Goal: Task Accomplishment & Management: Complete application form

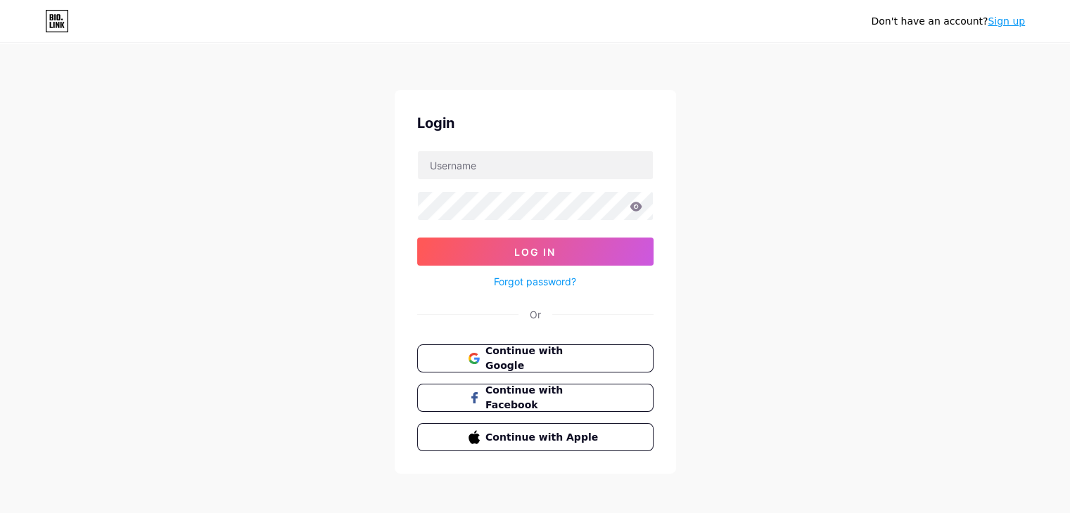
click at [1018, 20] on link "Sign up" at bounding box center [1006, 20] width 37 height 11
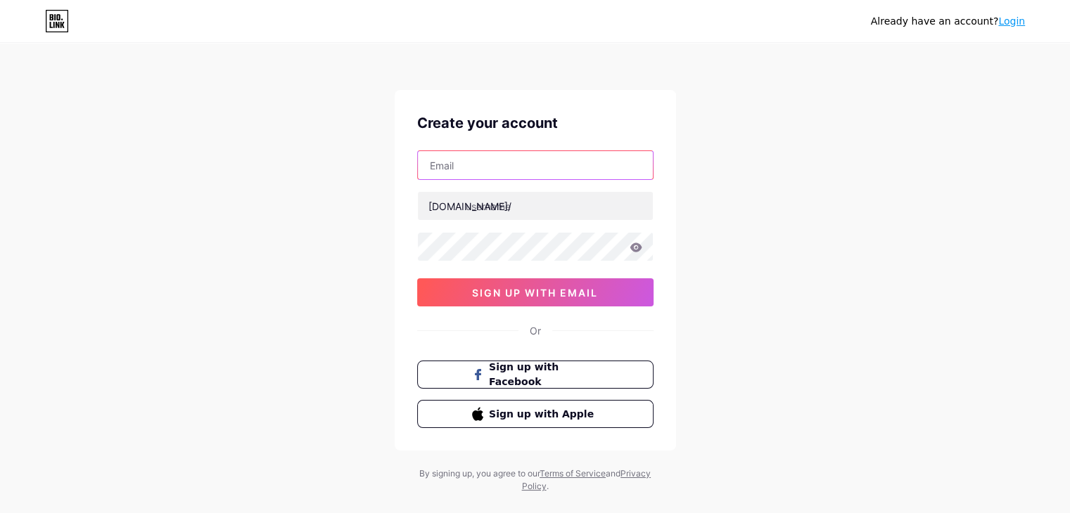
click at [495, 167] on input "text" at bounding box center [535, 165] width 235 height 28
type input "[EMAIL_ADDRESS][DOMAIN_NAME]"
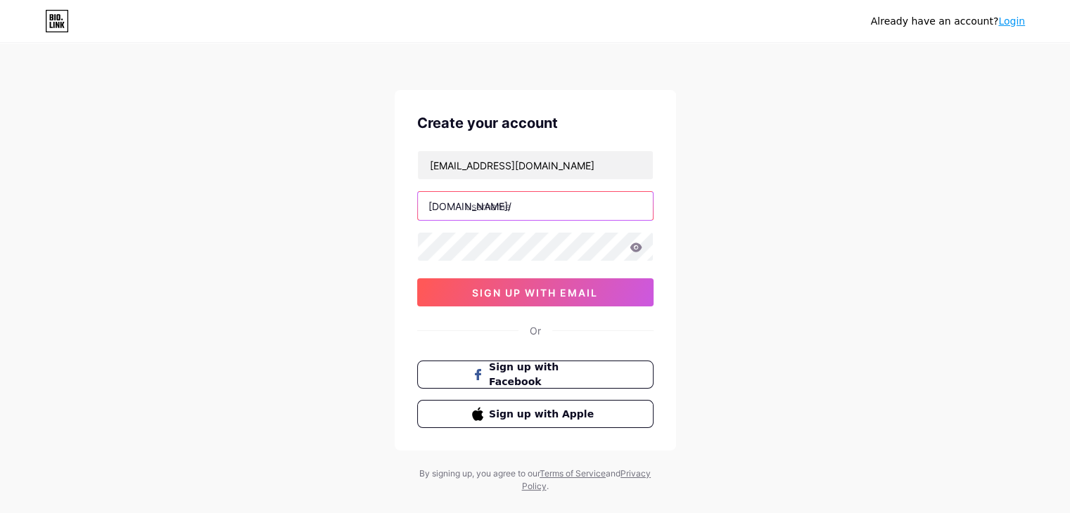
click at [512, 200] on input "text" at bounding box center [535, 206] width 235 height 28
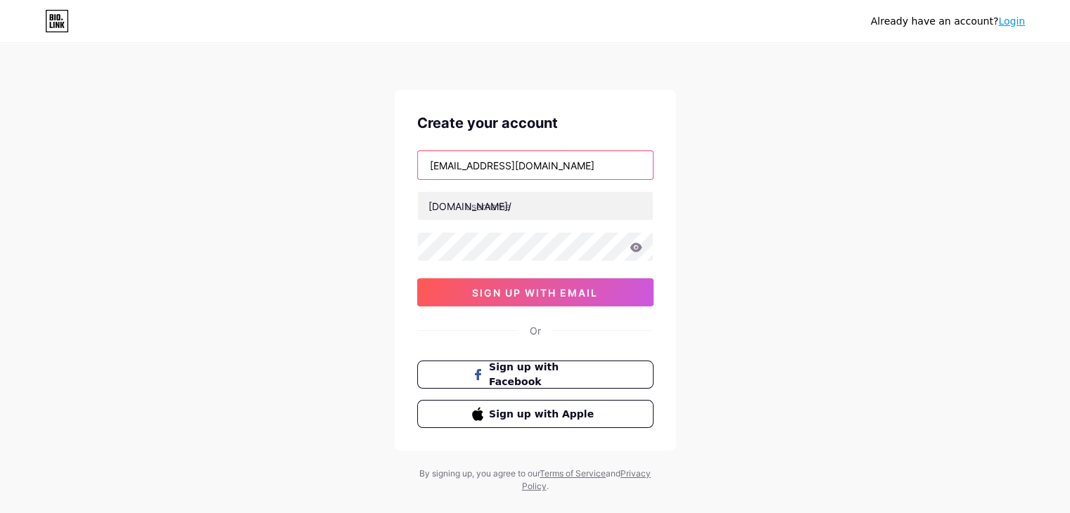
drag, startPoint x: 512, startPoint y: 170, endPoint x: 418, endPoint y: 158, distance: 95.1
click at [418, 158] on input "[EMAIL_ADDRESS][DOMAIN_NAME]" at bounding box center [535, 165] width 235 height 28
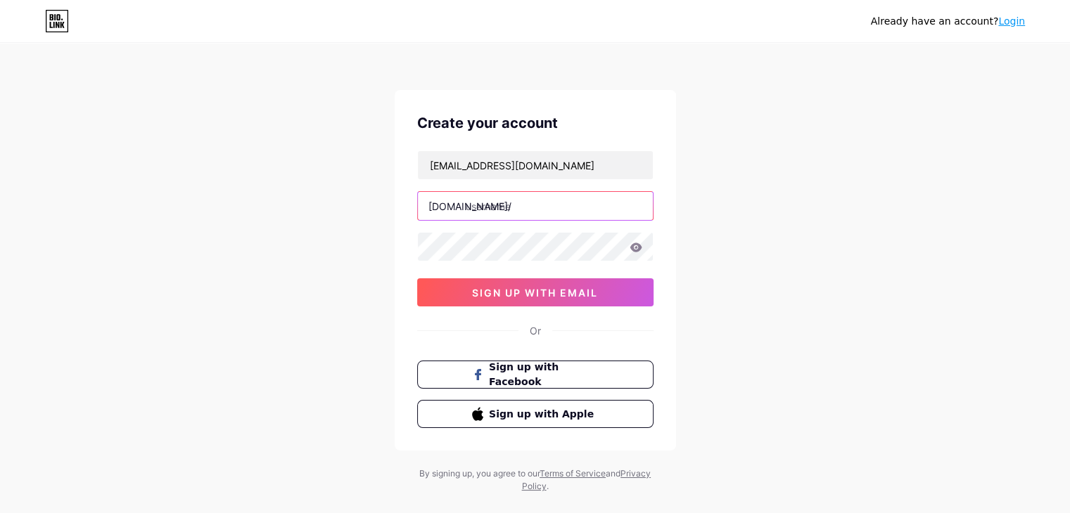
click at [504, 209] on input "text" at bounding box center [535, 206] width 235 height 28
paste input "maylocnuocairdog"
type input "maylocnuocairdog"
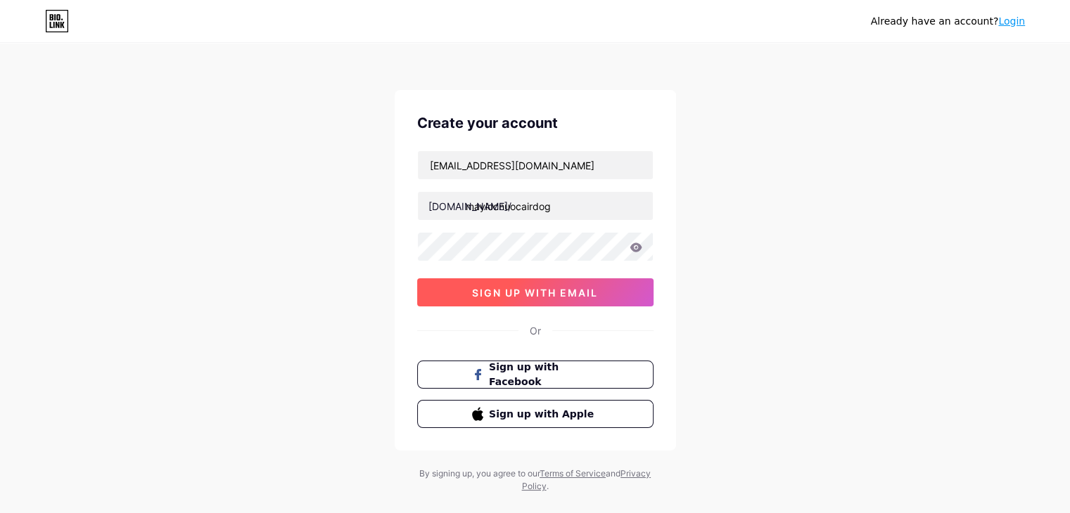
click at [573, 290] on span "sign up with email" at bounding box center [535, 293] width 126 height 12
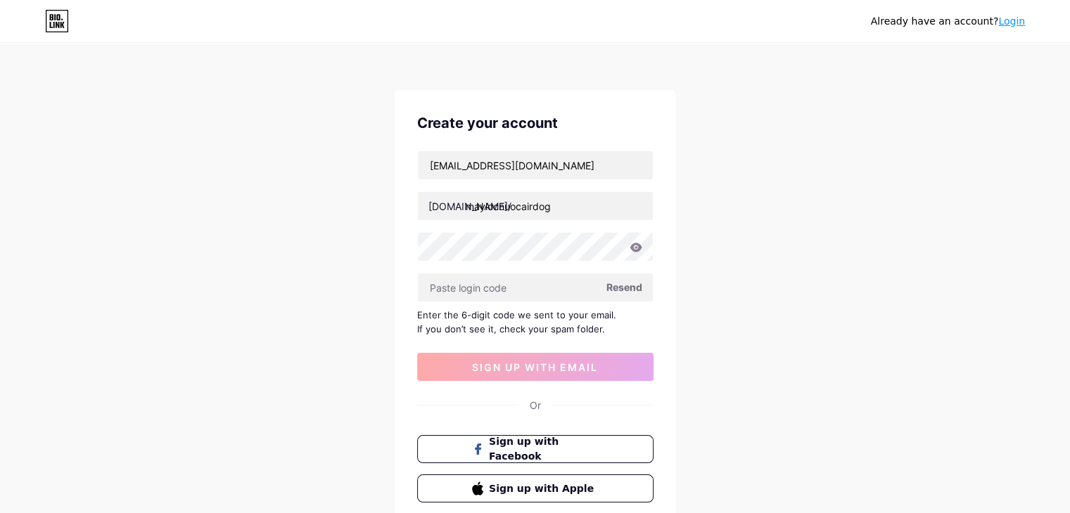
click at [611, 286] on span "Resend" at bounding box center [624, 287] width 36 height 15
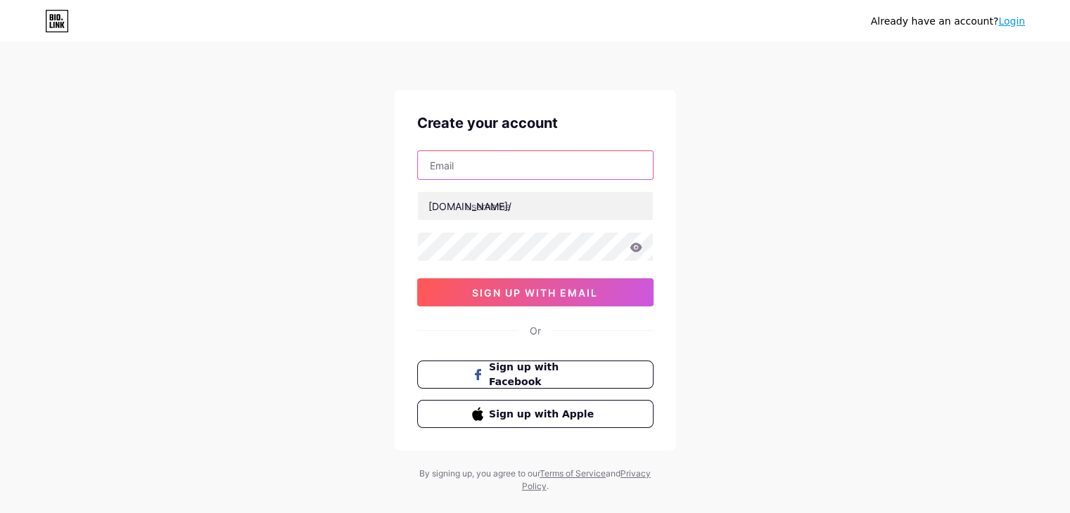
click at [459, 170] on input "text" at bounding box center [535, 165] width 235 height 28
type input "[EMAIL_ADDRESS][DOMAIN_NAME]"
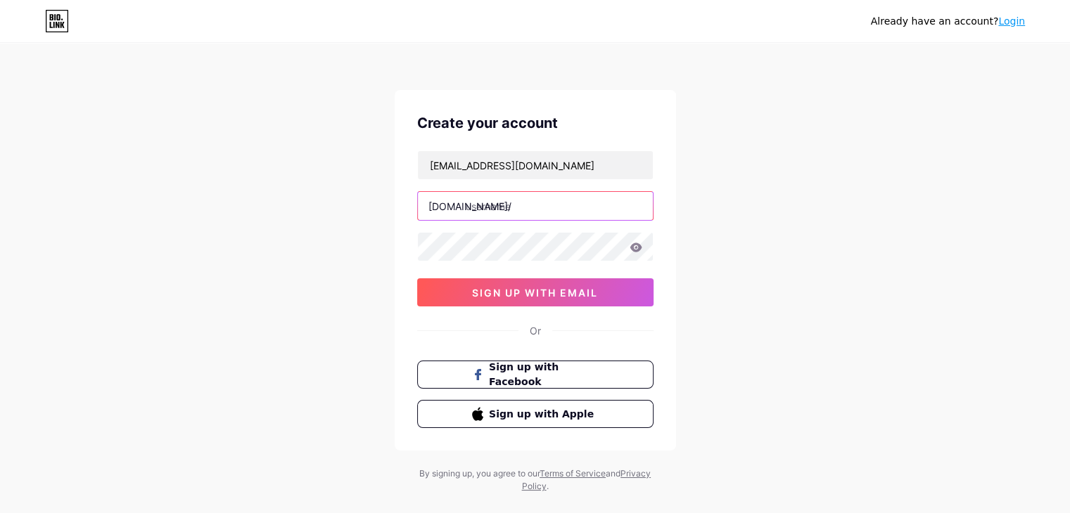
click at [515, 205] on input "text" at bounding box center [535, 206] width 235 height 28
click at [527, 198] on input "text" at bounding box center [535, 206] width 235 height 28
paste input "maylocnuocairdog"
type input "maylocnuocairdog"
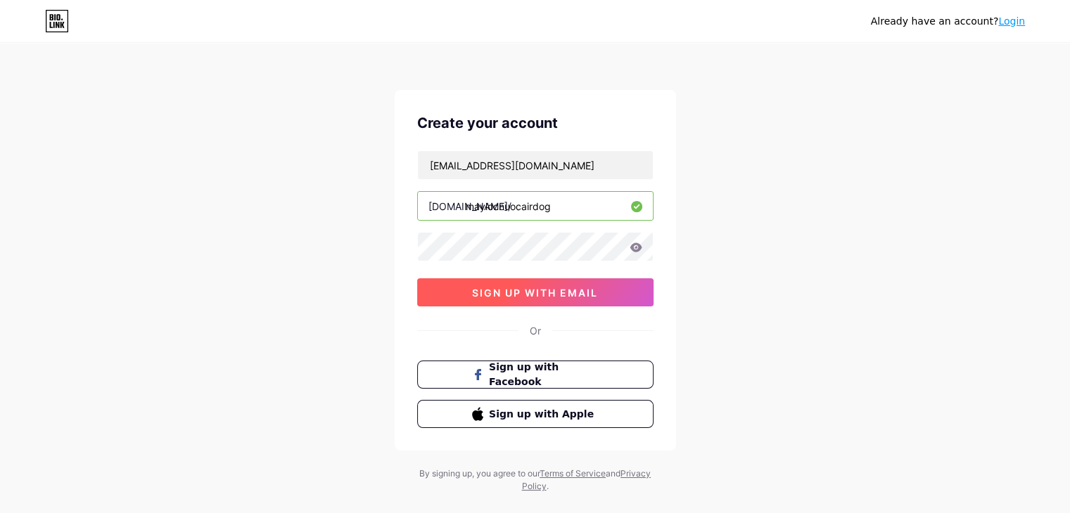
click at [526, 288] on span "sign up with email" at bounding box center [535, 293] width 126 height 12
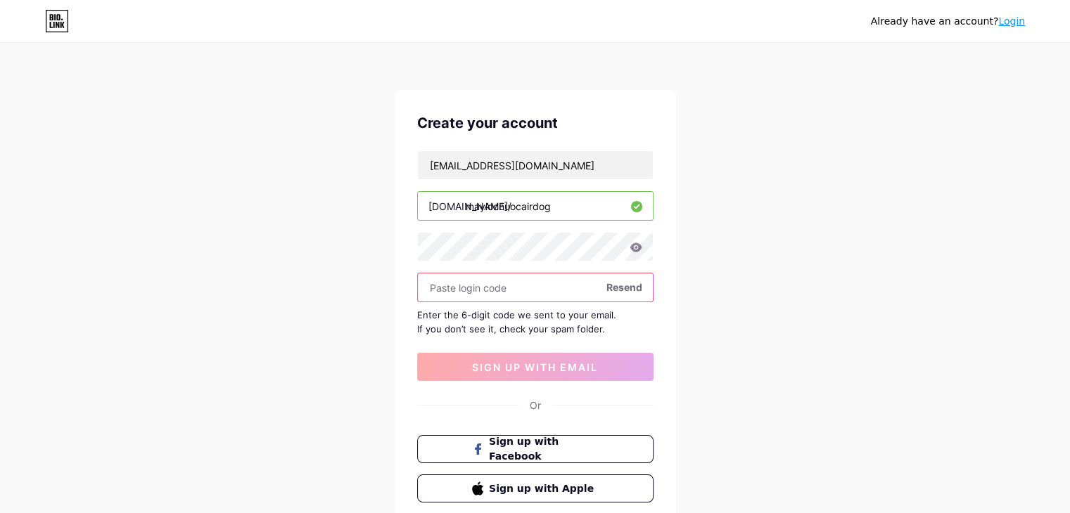
paste input "954744"
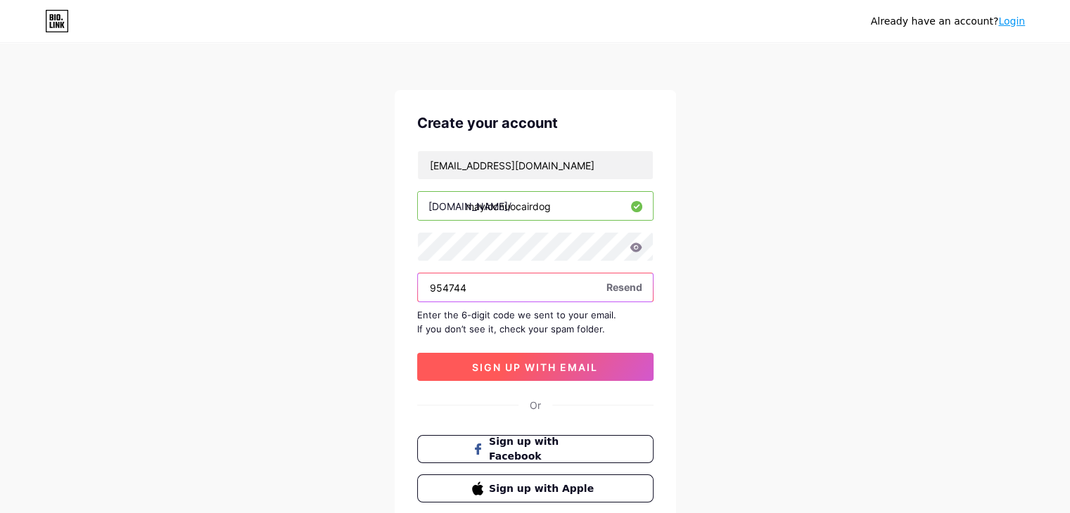
type input "954744"
click at [515, 376] on button "sign up with email" at bounding box center [535, 367] width 236 height 28
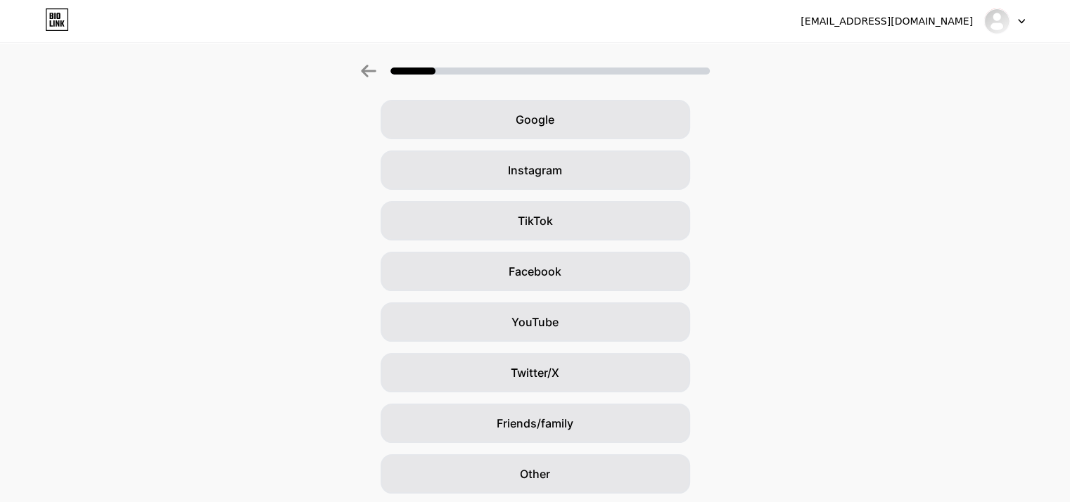
scroll to position [104, 0]
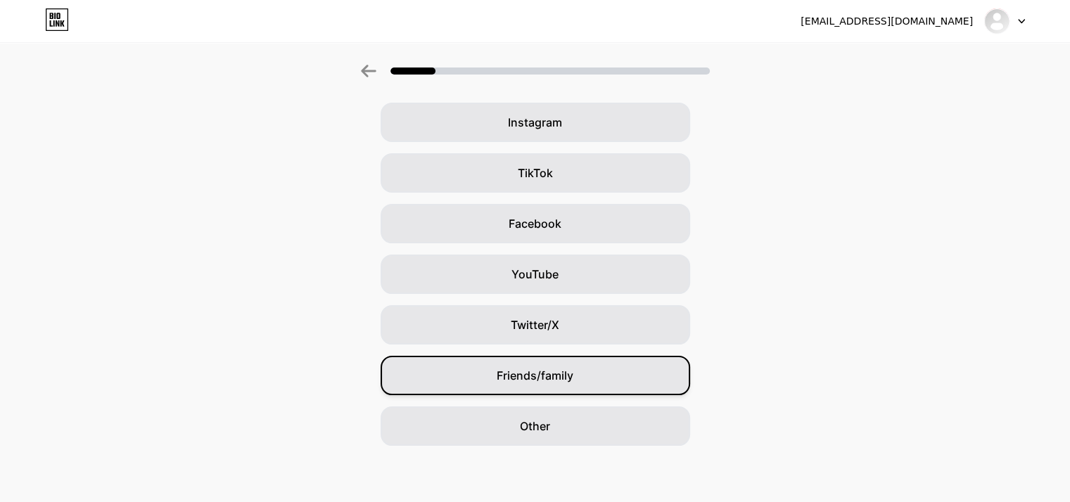
click at [523, 378] on span "Friends/family" at bounding box center [535, 375] width 77 height 17
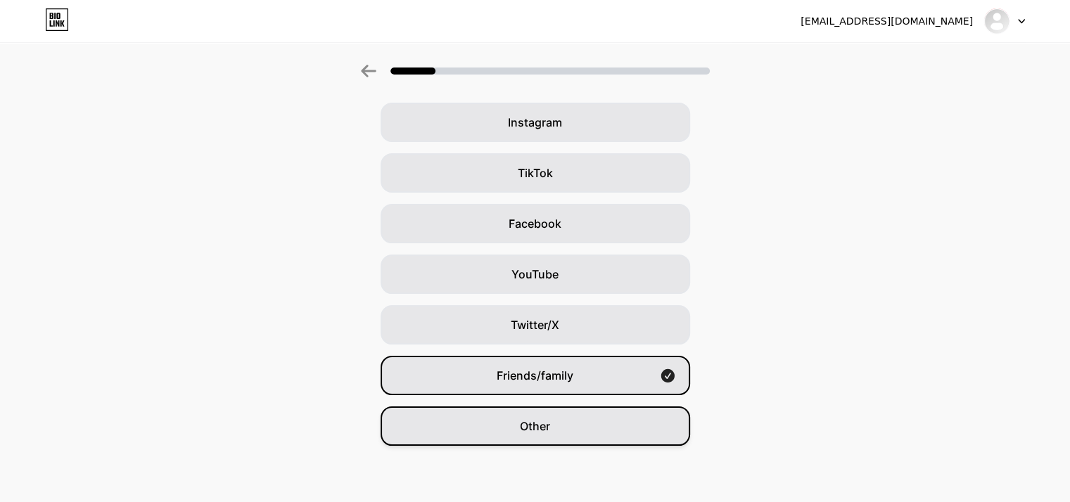
scroll to position [0, 0]
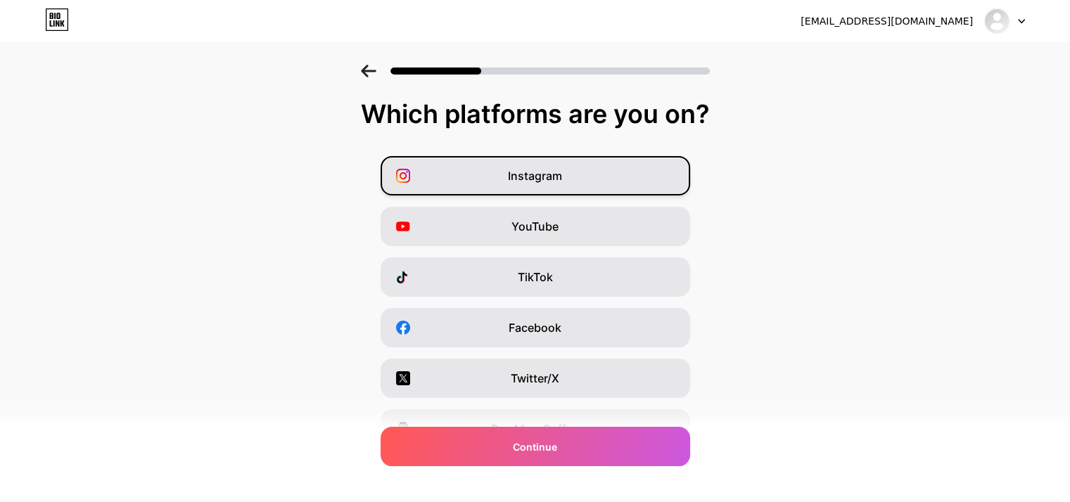
click at [515, 181] on span "Instagram" at bounding box center [535, 175] width 54 height 17
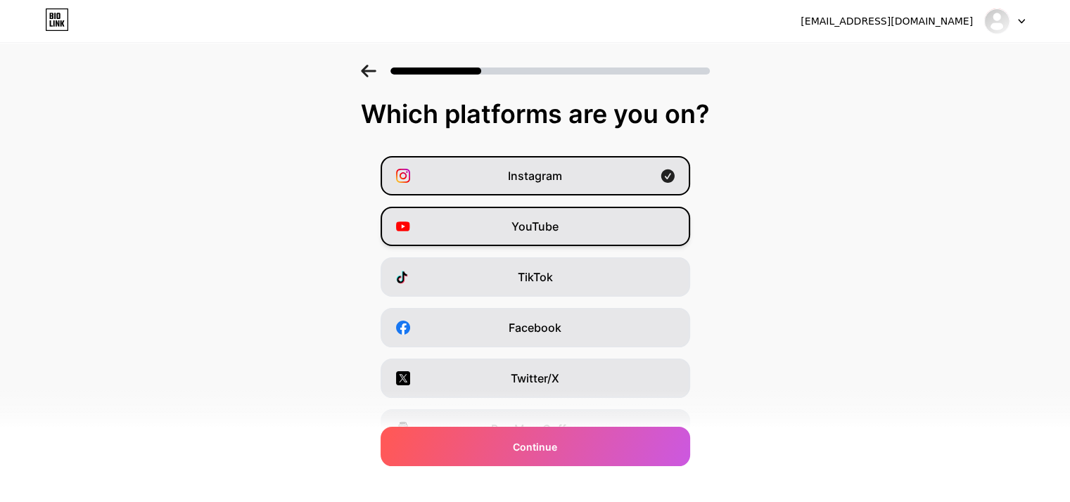
click at [529, 232] on span "YouTube" at bounding box center [534, 226] width 47 height 17
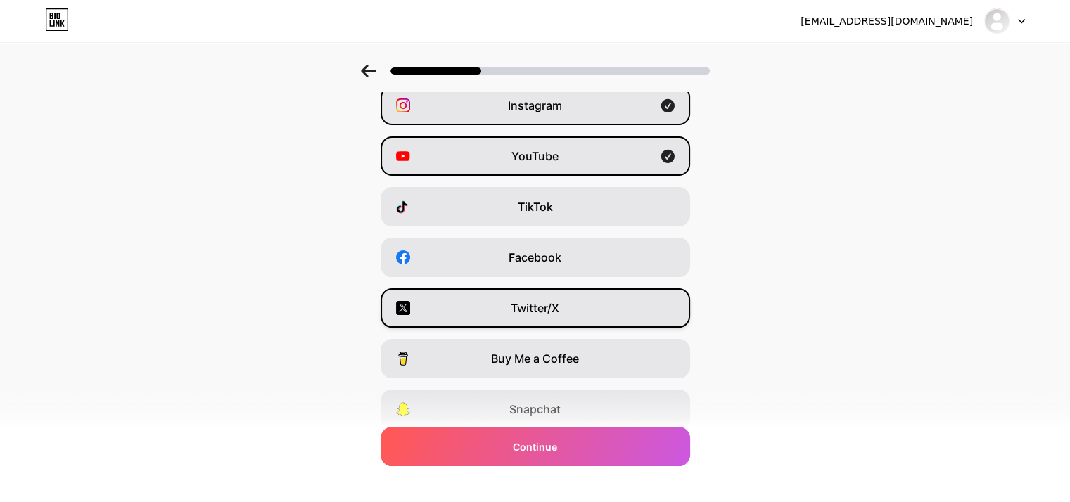
click at [531, 314] on span "Twitter/X" at bounding box center [535, 308] width 49 height 17
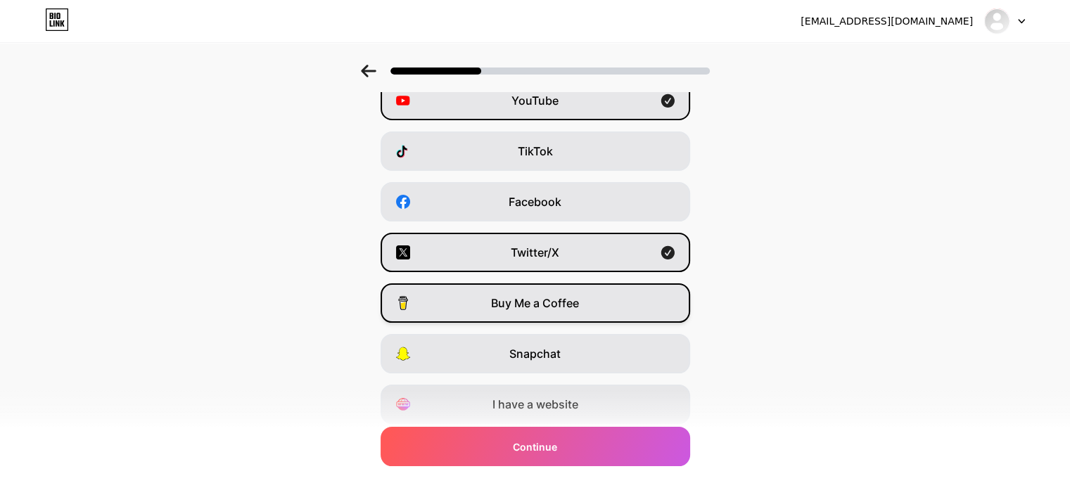
scroll to position [174, 0]
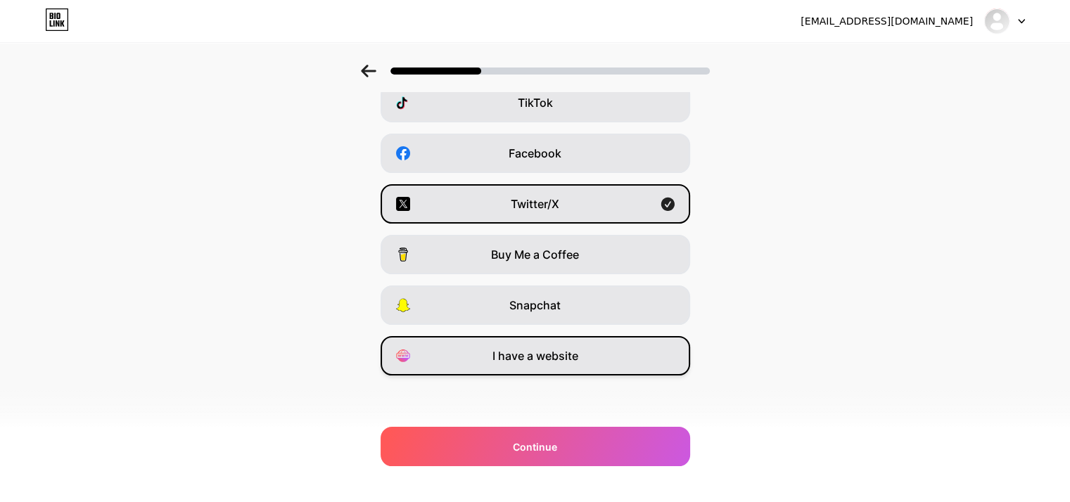
click at [539, 353] on span "I have a website" at bounding box center [535, 355] width 86 height 17
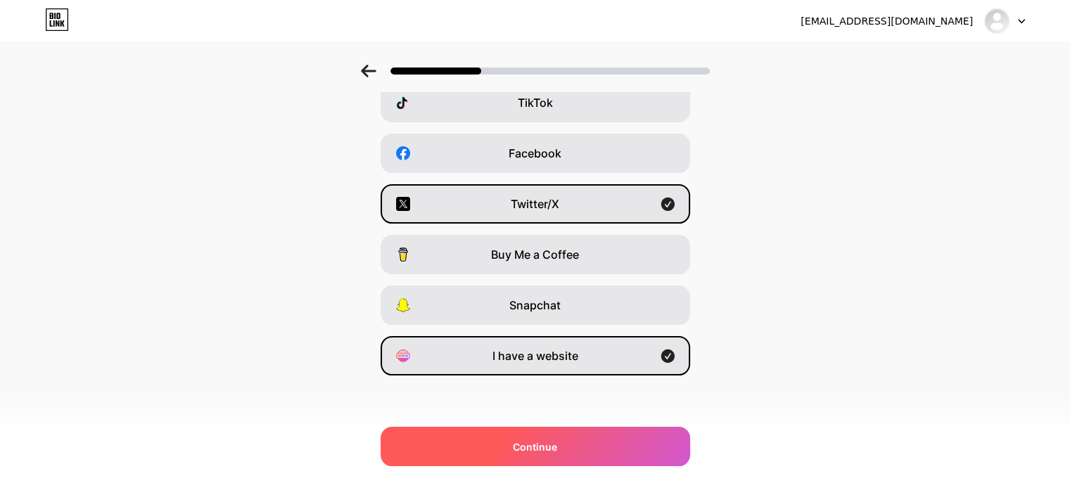
click at [505, 440] on div "Continue" at bounding box center [535, 446] width 309 height 39
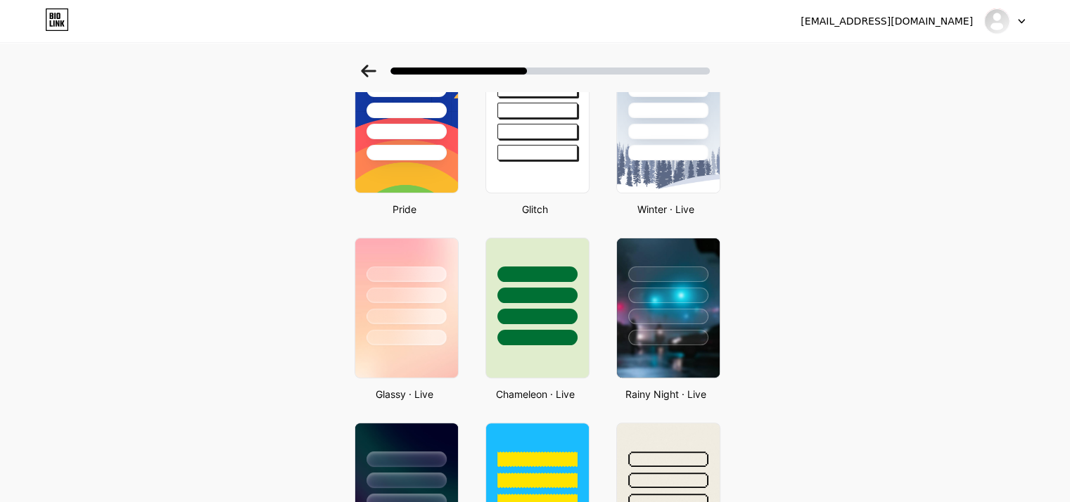
scroll to position [465, 0]
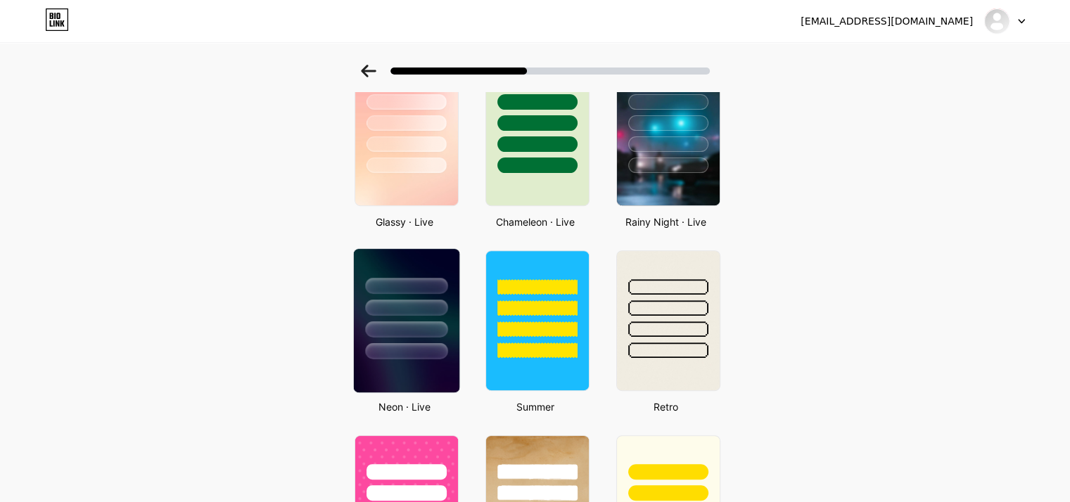
click at [411, 336] on div at bounding box center [406, 304] width 106 height 110
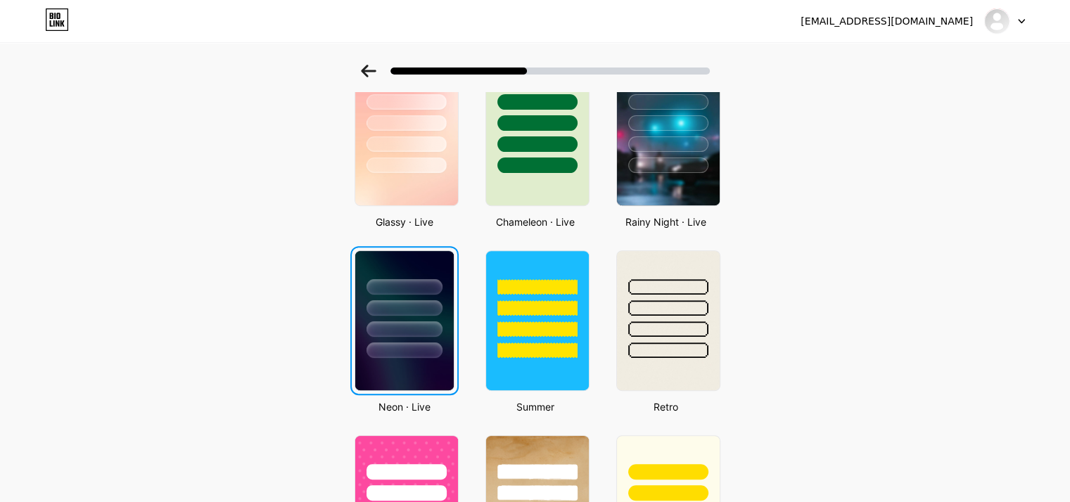
scroll to position [0, 0]
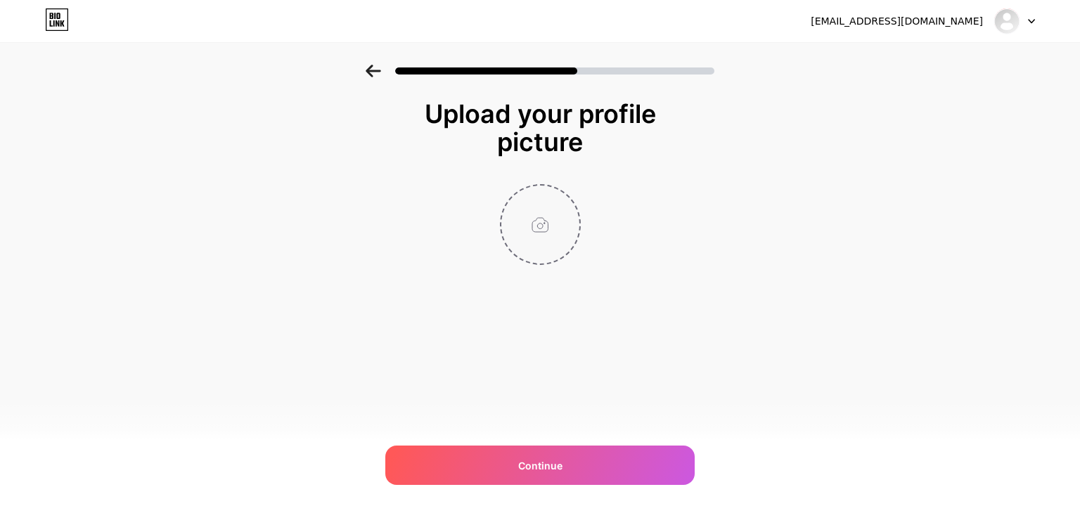
click at [530, 212] on input "file" at bounding box center [540, 225] width 78 height 78
type input "C:\fakepath\images (5).png"
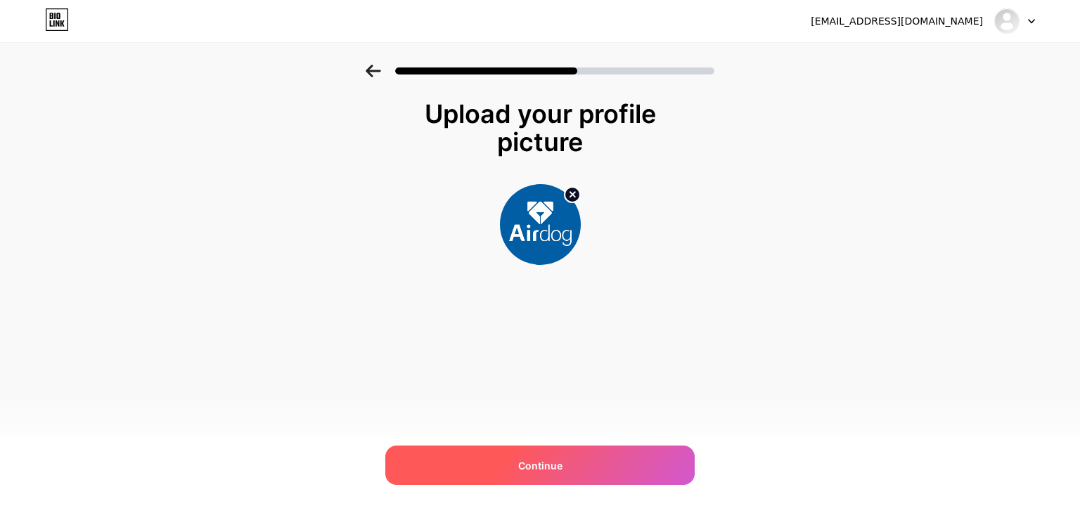
click at [509, 476] on div "Continue" at bounding box center [539, 465] width 309 height 39
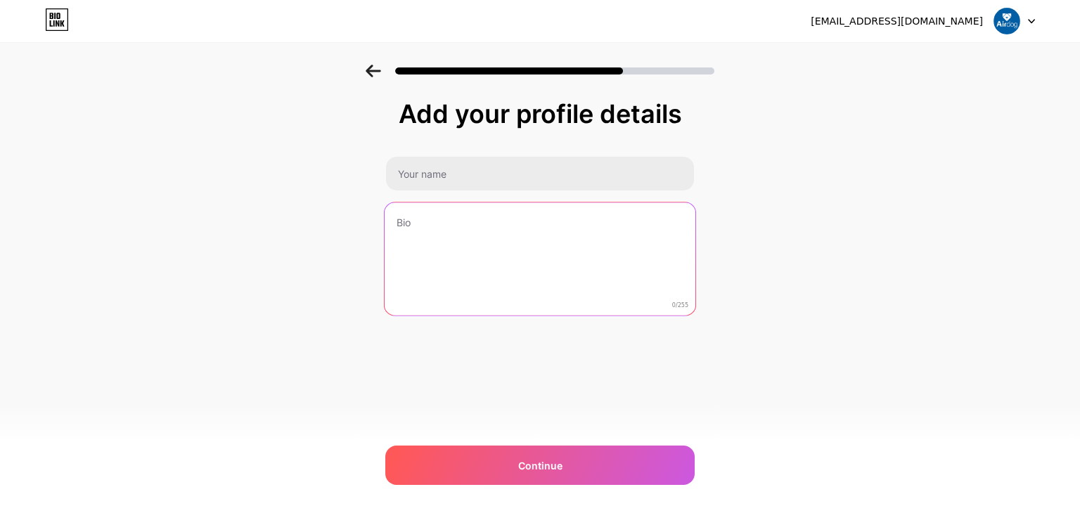
click at [459, 224] on textarea at bounding box center [540, 260] width 311 height 115
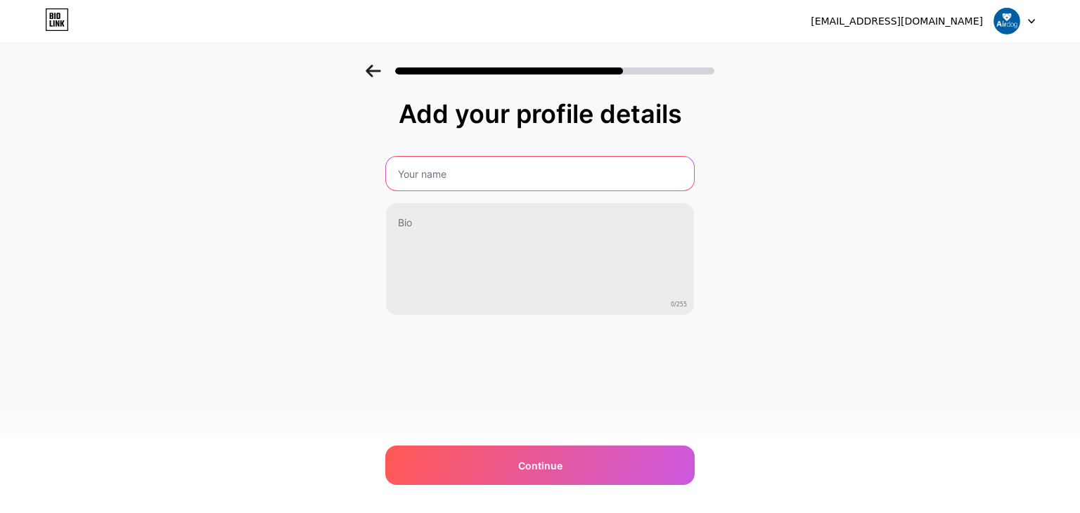
click at [520, 170] on input "text" at bounding box center [540, 174] width 308 height 34
type input "Máy lọc nước Airdog"
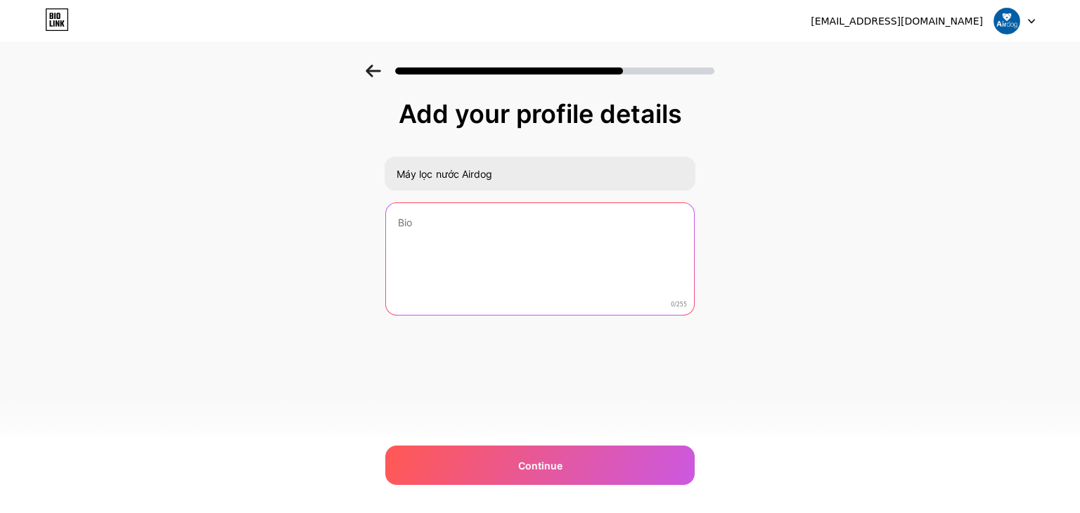
click at [484, 229] on textarea at bounding box center [540, 259] width 308 height 113
paste textarea "Với Máy lọc nước Hydrogen Airdog, bạn hoàn toàn kiểm soát được chất lượng nguồn…"
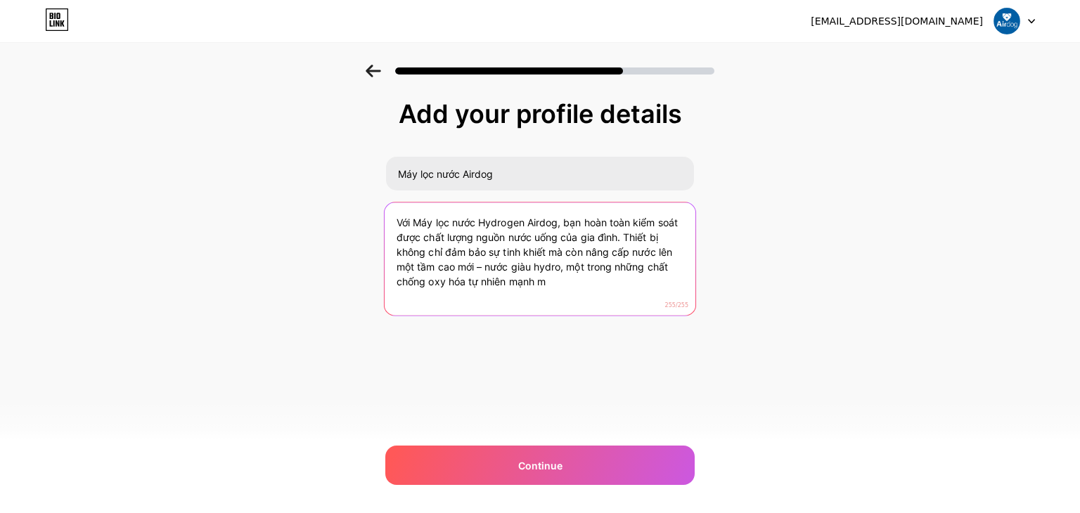
drag, startPoint x: 557, startPoint y: 276, endPoint x: 564, endPoint y: 270, distance: 9.0
click at [564, 270] on textarea "Với Máy lọc nước Hydrogen Airdog, bạn hoàn toàn kiểm soát được chất lượng nguồn…" at bounding box center [540, 260] width 311 height 115
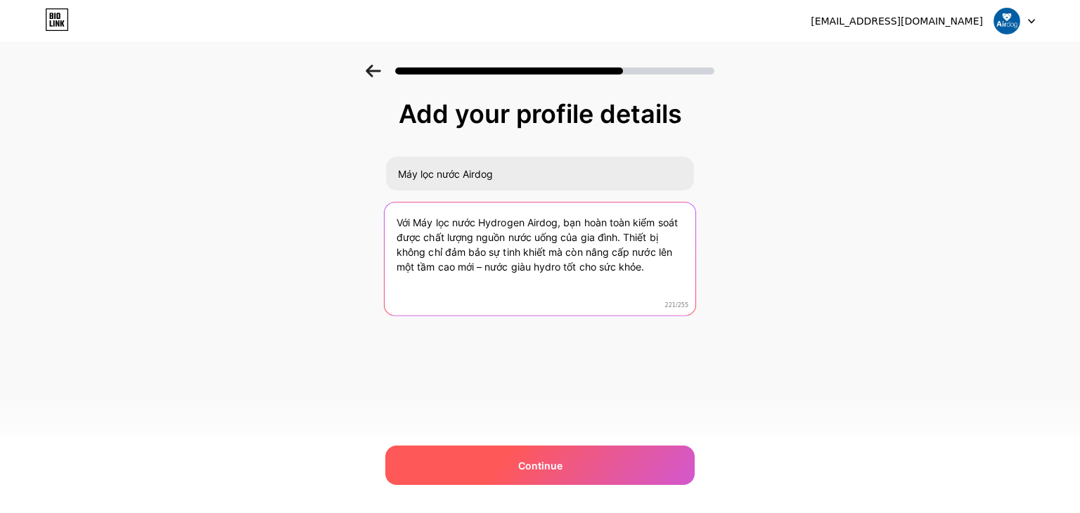
type textarea "Với Máy lọc nước Hydrogen Airdog, bạn hoàn toàn kiểm soát được chất lượng nguồn…"
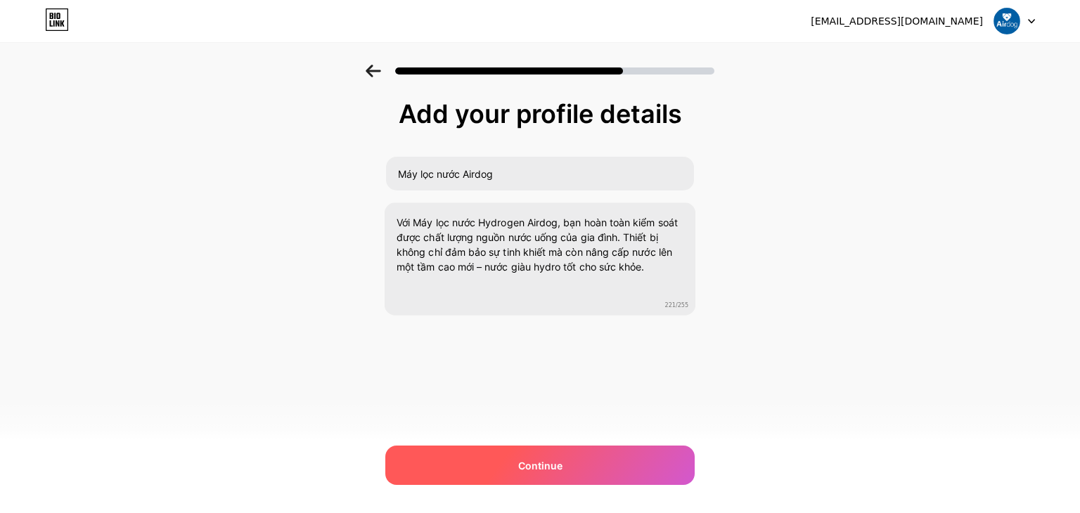
click at [501, 472] on div "Continue" at bounding box center [539, 465] width 309 height 39
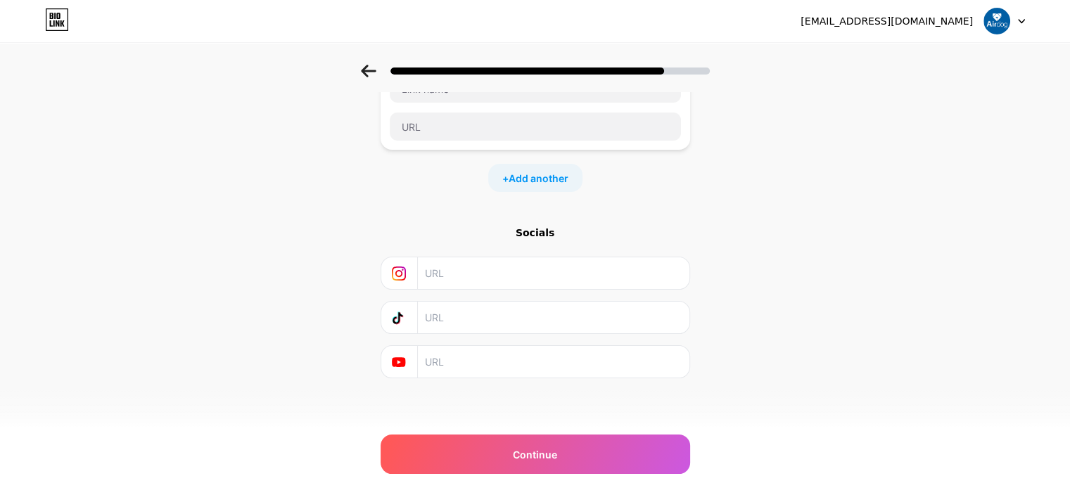
scroll to position [111, 0]
click at [487, 279] on input "text" at bounding box center [552, 273] width 255 height 32
paste input "[URL][DOMAIN_NAME]"
type input "[URL][DOMAIN_NAME]"
click at [469, 359] on input "text" at bounding box center [552, 361] width 255 height 32
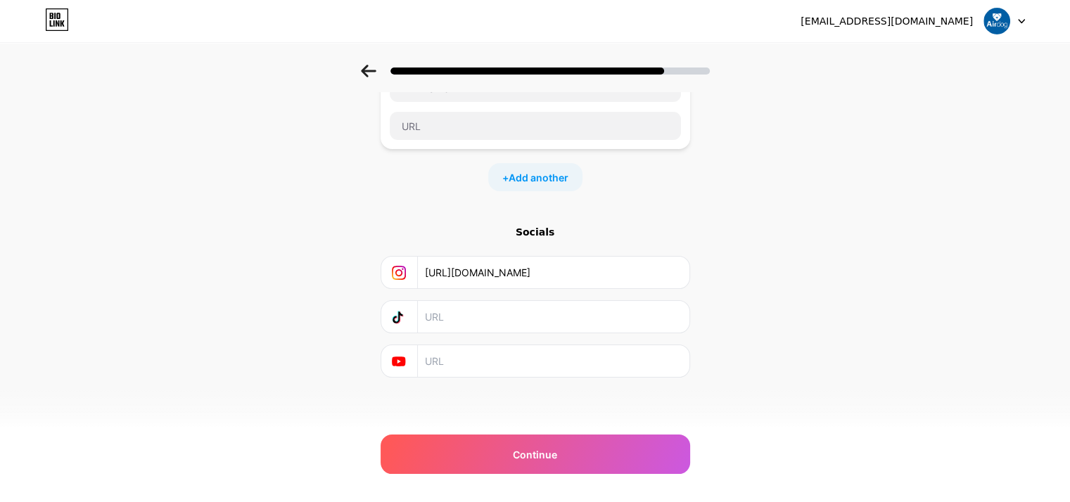
paste input "[URL][DOMAIN_NAME]"
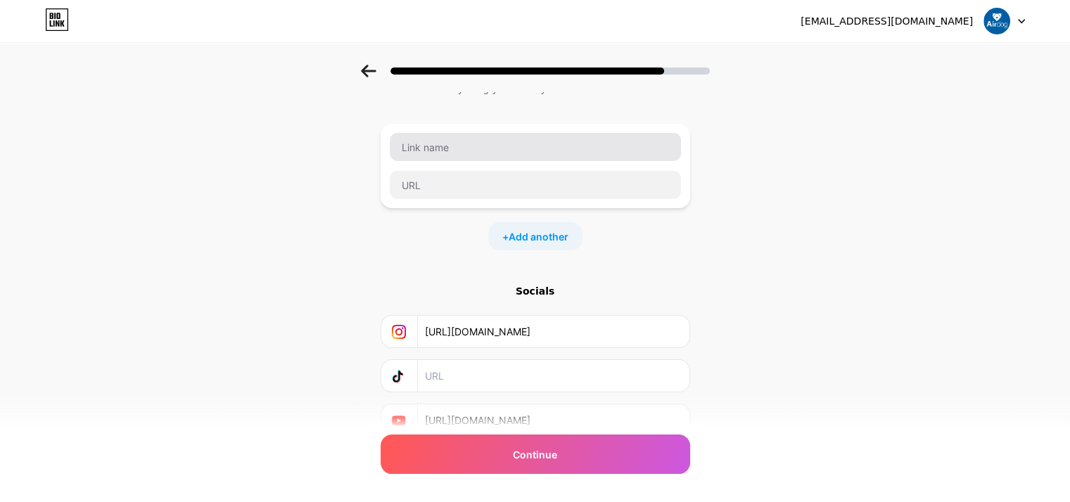
scroll to position [0, 0]
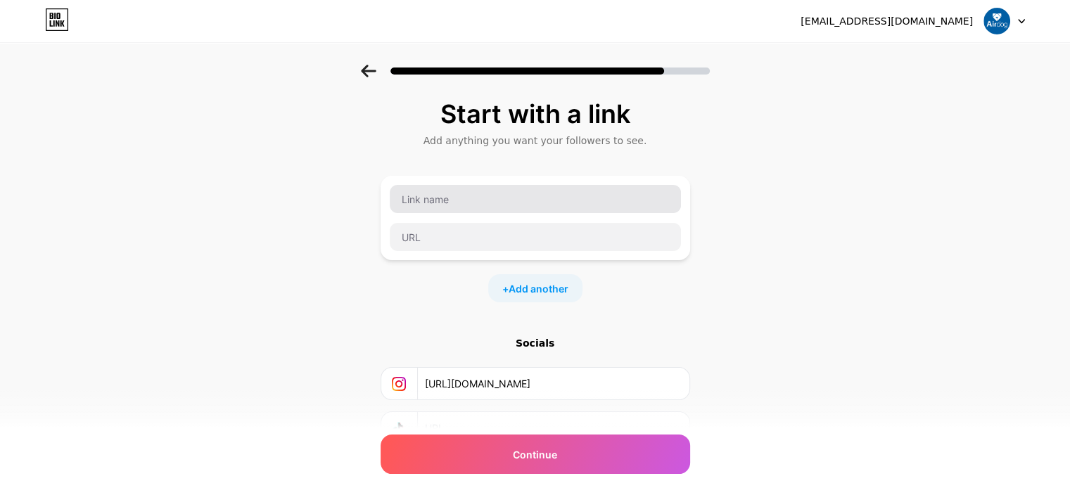
type input "[URL][DOMAIN_NAME]"
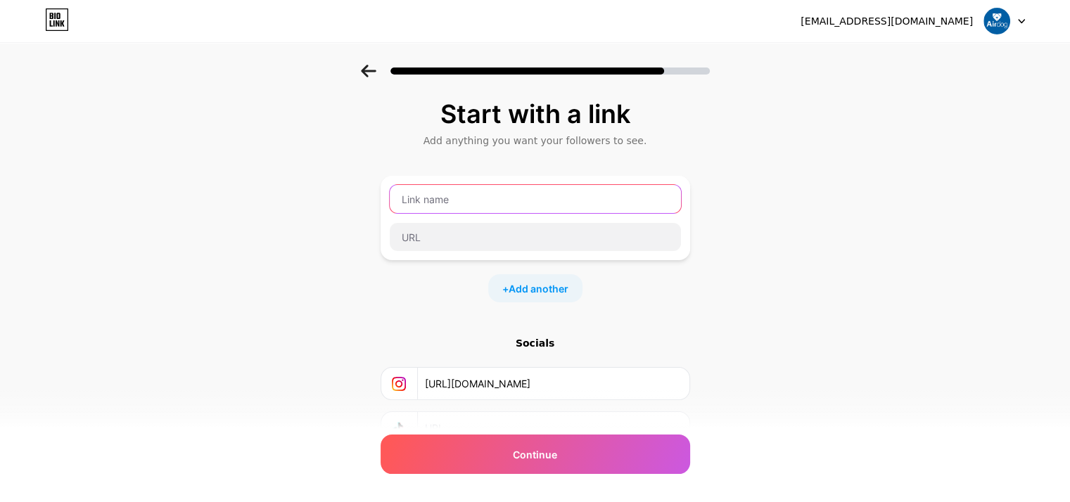
click at [509, 203] on input "text" at bounding box center [535, 199] width 291 height 28
click at [530, 192] on input "text" at bounding box center [535, 199] width 291 height 28
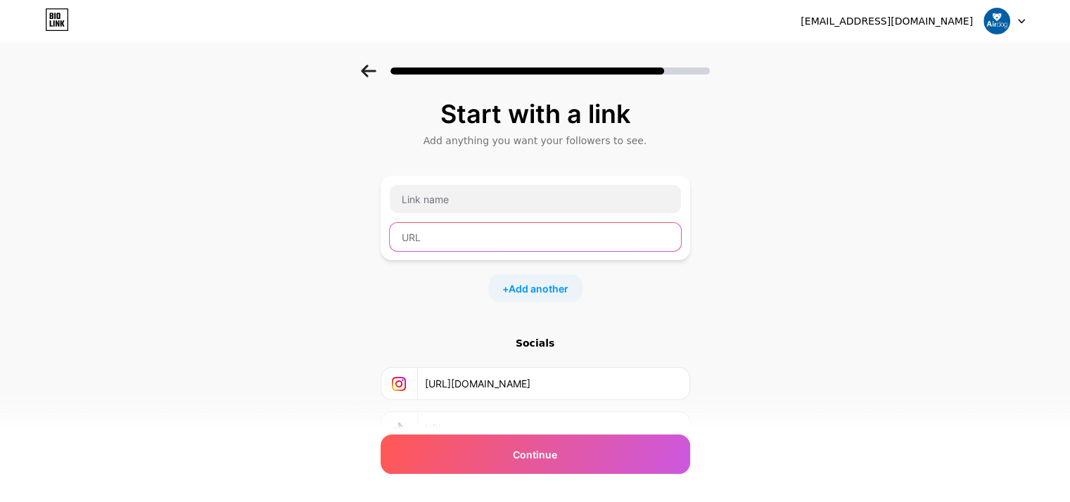
click at [509, 236] on input "text" at bounding box center [535, 237] width 291 height 28
paste input "[URL][DOMAIN_NAME]"
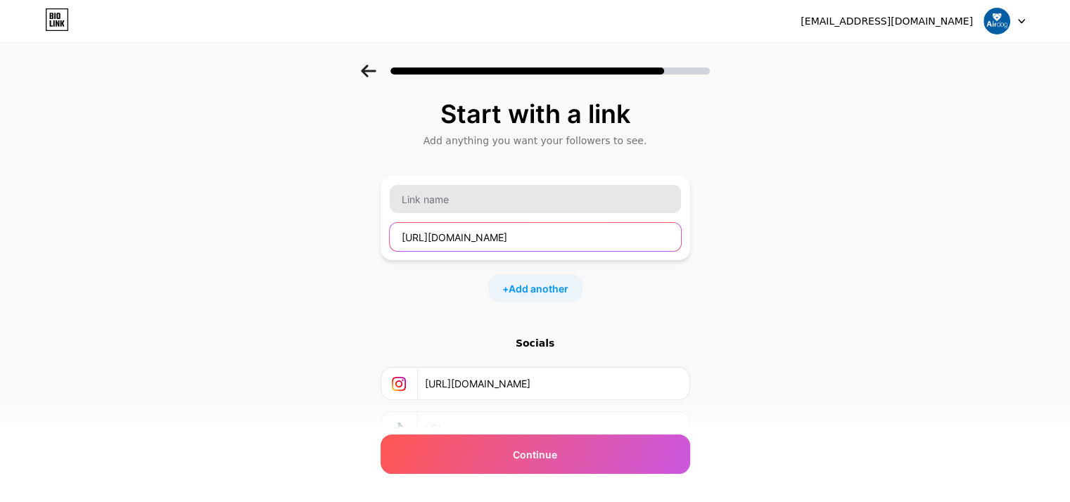
type input "[URL][DOMAIN_NAME]"
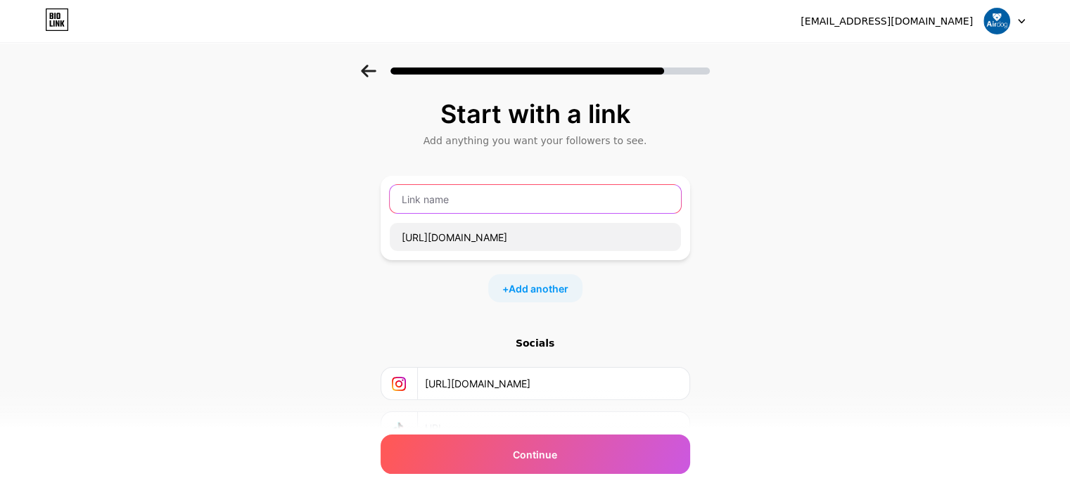
click at [509, 198] on input "text" at bounding box center [535, 199] width 291 height 28
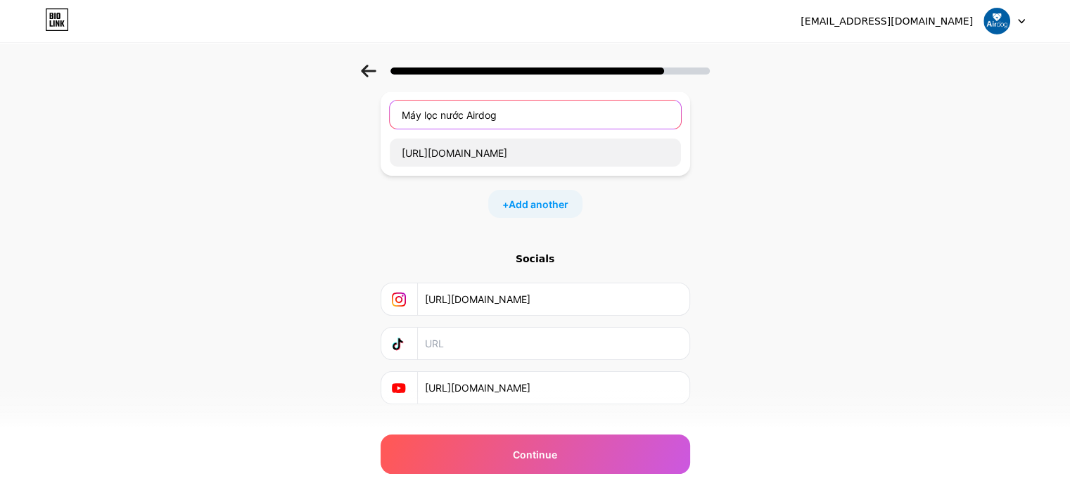
scroll to position [111, 0]
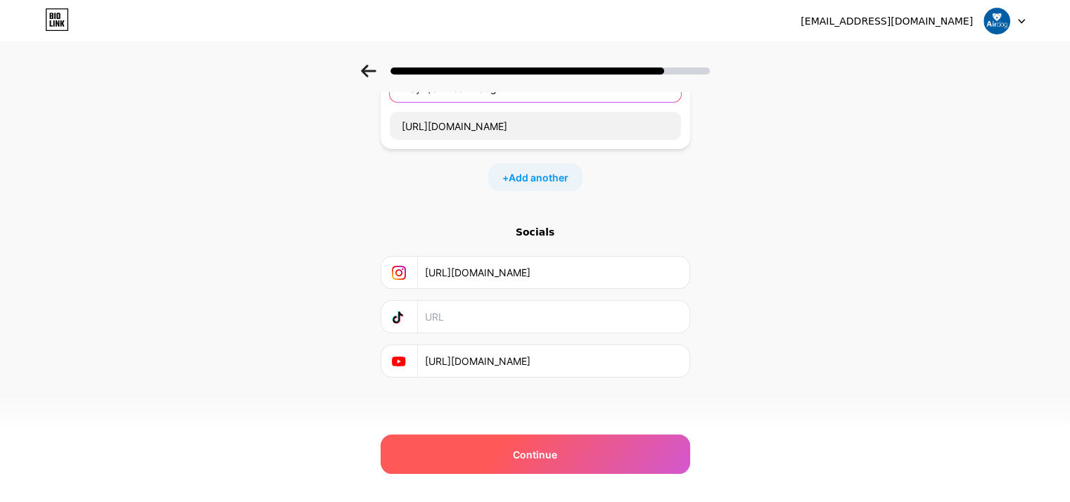
type input "Máy lọc nước Airdog"
click at [487, 459] on div "Continue" at bounding box center [535, 454] width 309 height 39
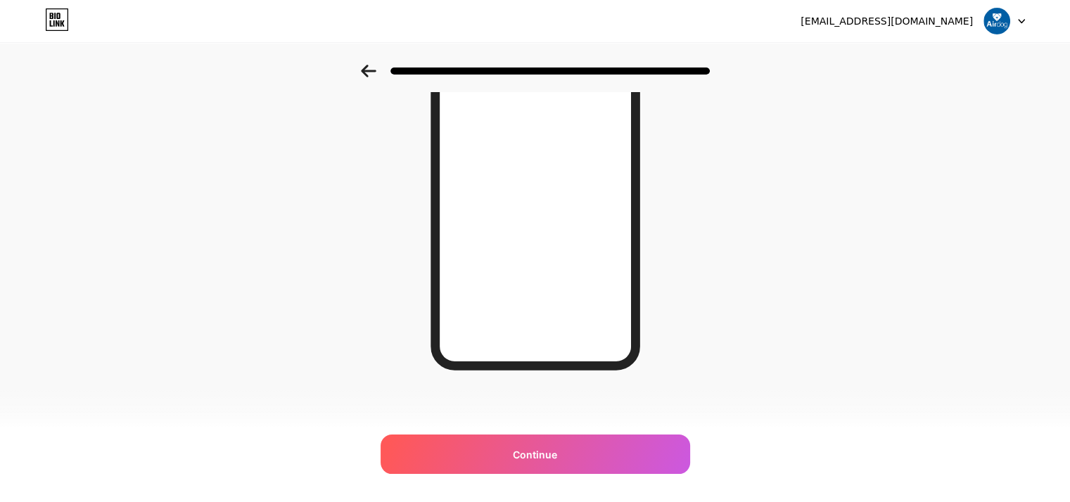
scroll to position [63, 0]
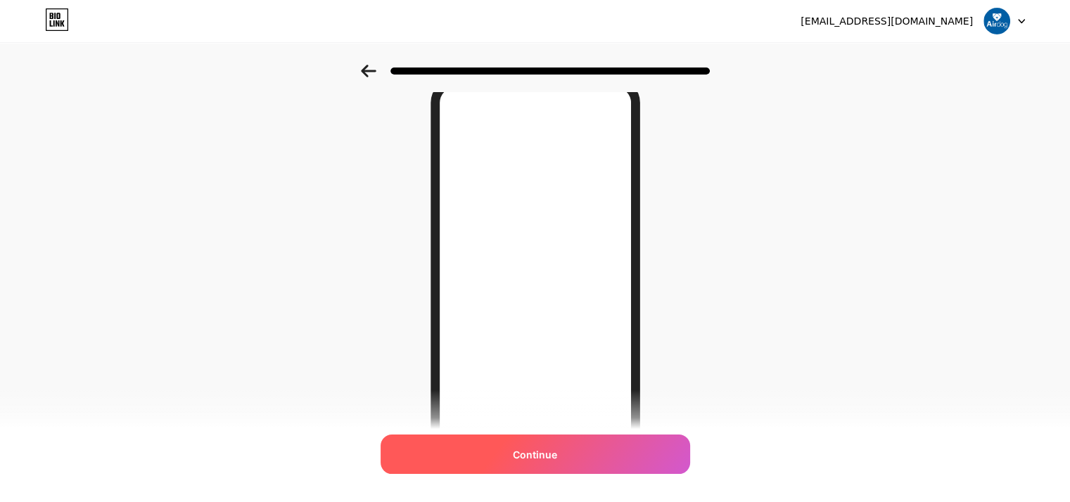
click at [526, 444] on div "Continue" at bounding box center [535, 454] width 309 height 39
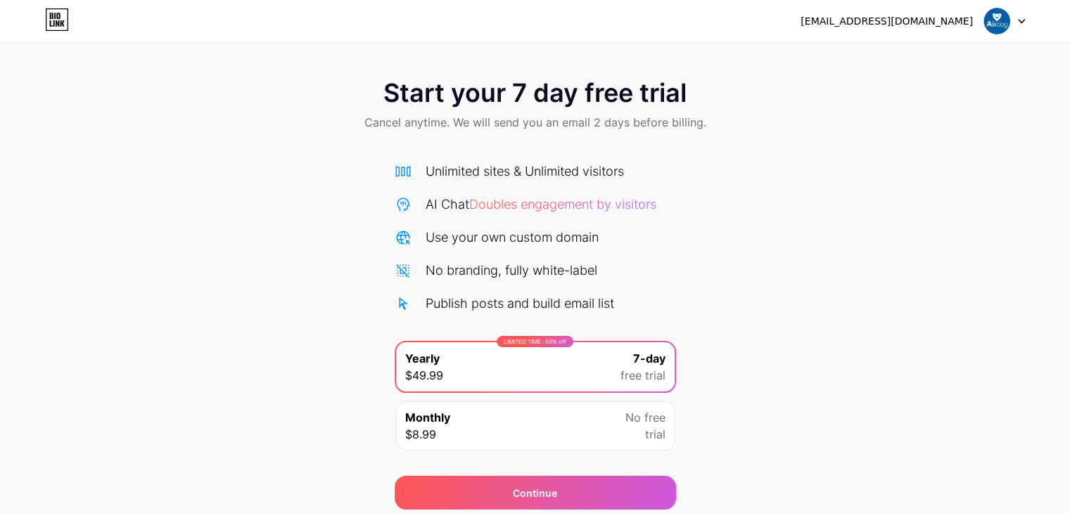
click at [999, 25] on img at bounding box center [996, 21] width 27 height 27
click at [48, 20] on icon at bounding box center [57, 19] width 24 height 23
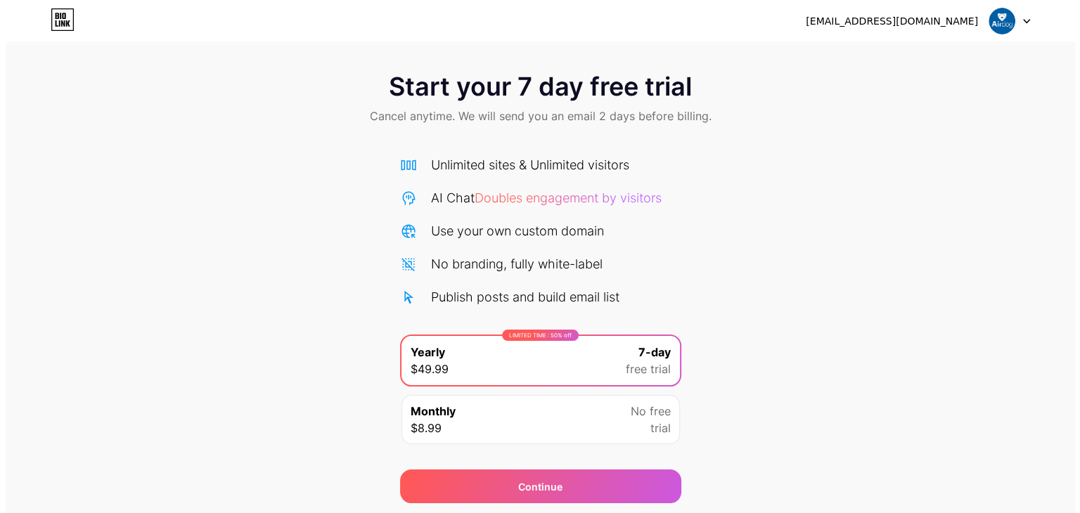
scroll to position [52, 0]
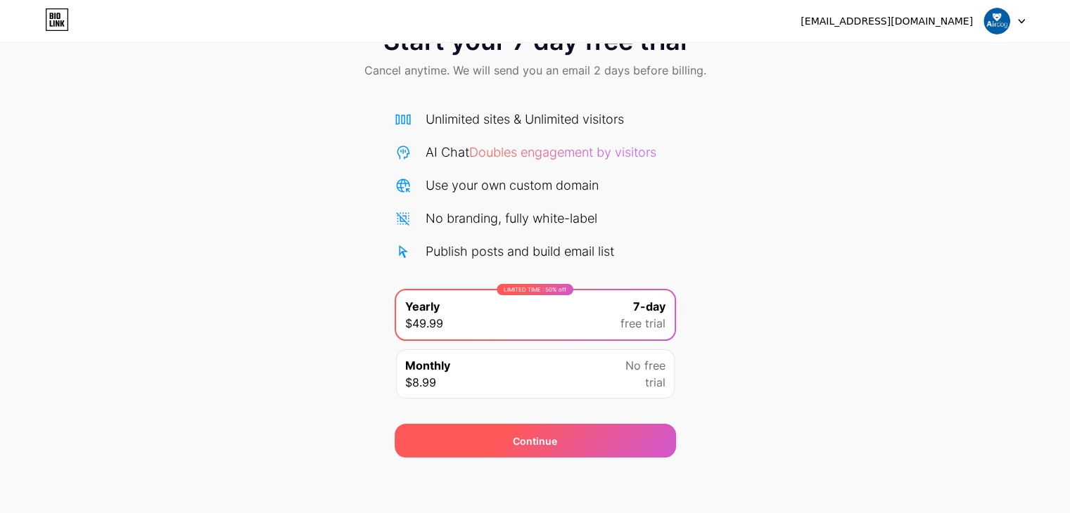
click at [513, 443] on div "Continue" at bounding box center [535, 441] width 44 height 15
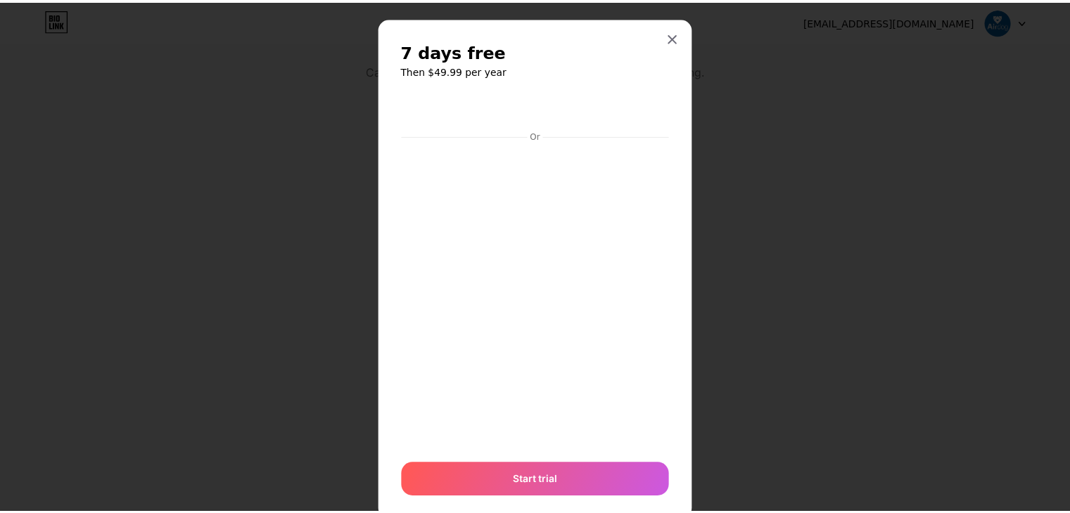
scroll to position [0, 0]
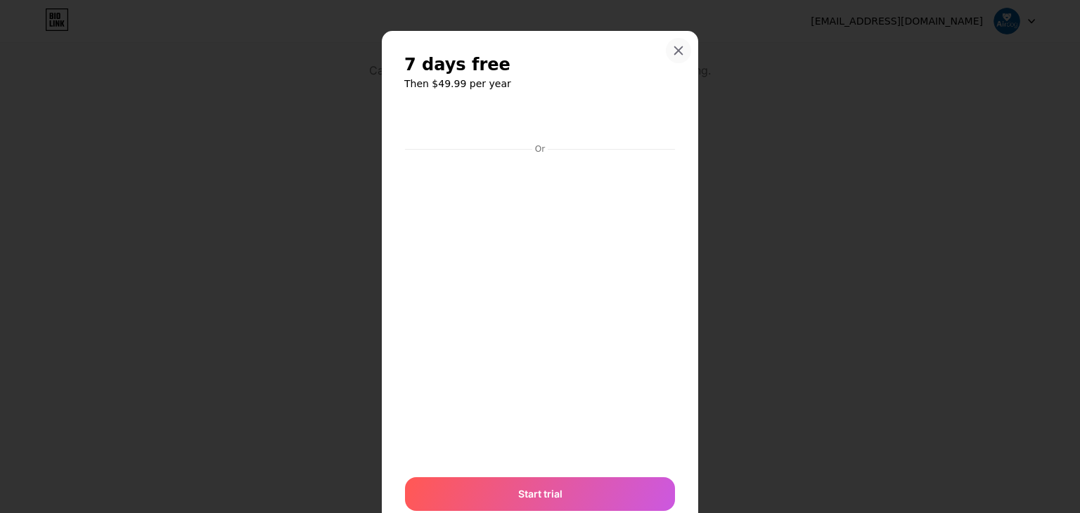
click at [666, 56] on div at bounding box center [678, 50] width 25 height 25
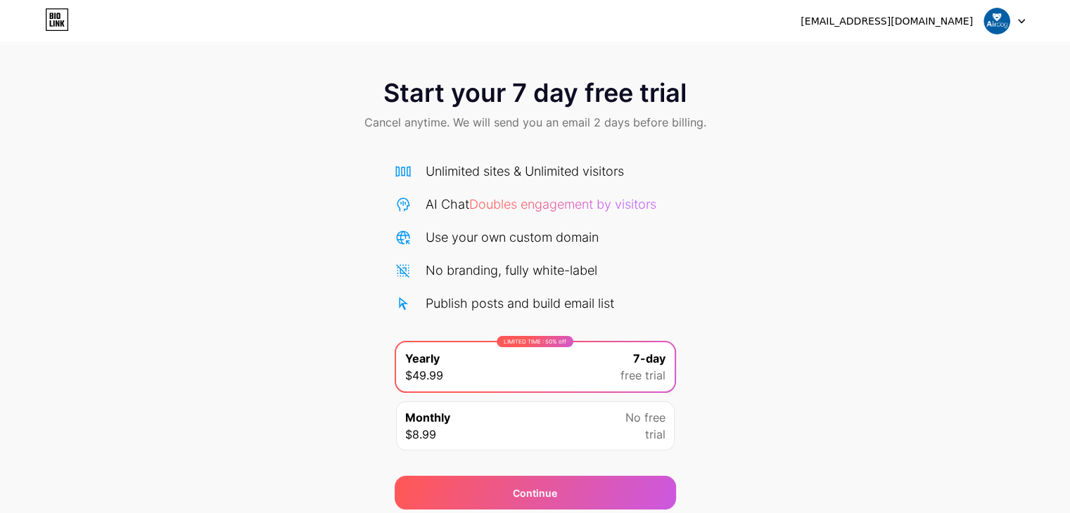
click at [961, 18] on div "[EMAIL_ADDRESS][DOMAIN_NAME]" at bounding box center [886, 21] width 172 height 15
click at [1007, 23] on img at bounding box center [996, 21] width 27 height 27
click at [1006, 23] on img at bounding box center [996, 21] width 27 height 27
